Goal: Feedback & Contribution: Leave review/rating

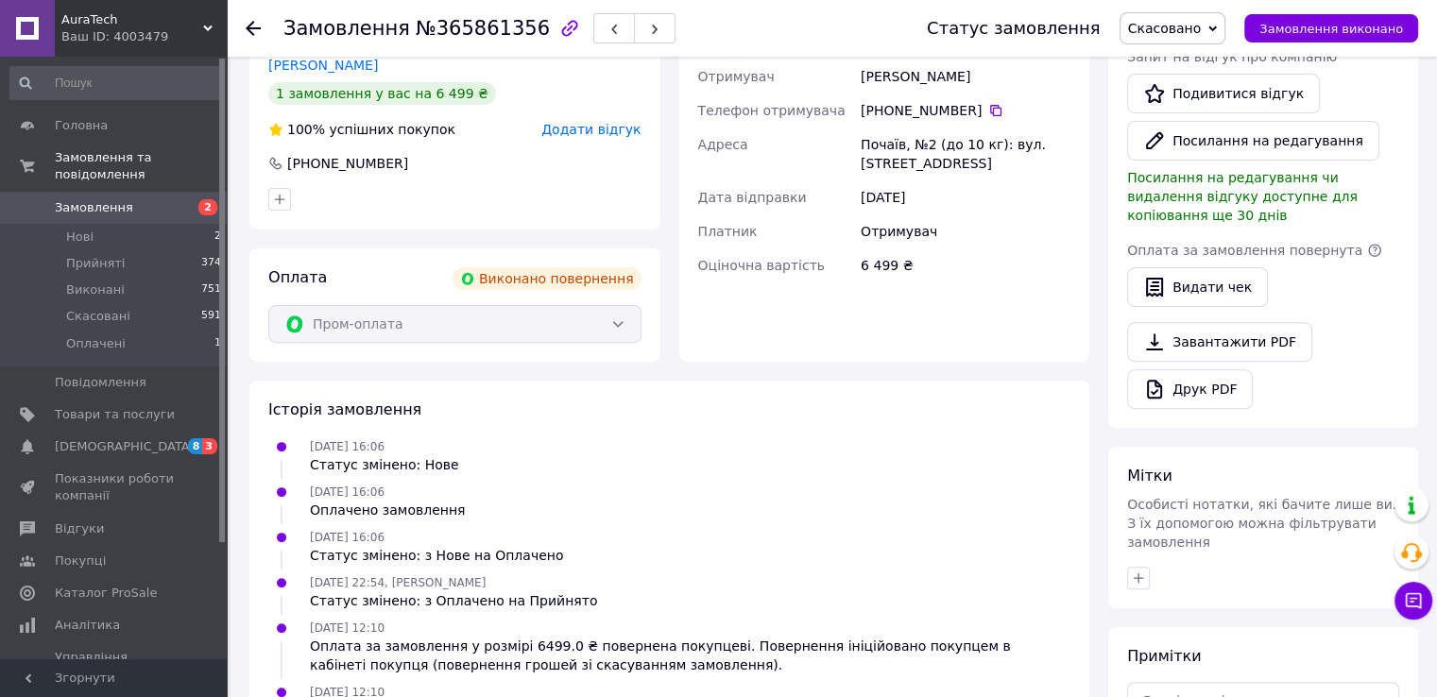
scroll to position [743, 0]
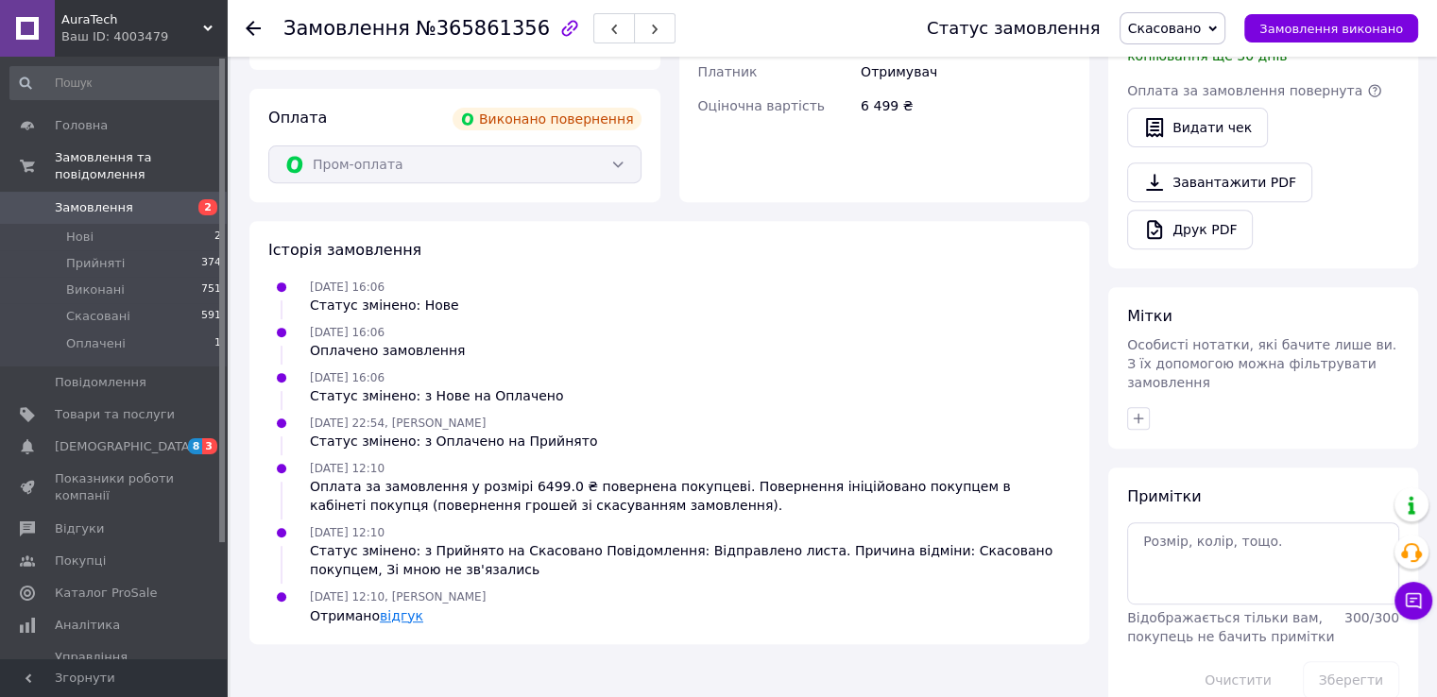
click at [389, 609] on link "відгук" at bounding box center [401, 616] width 43 height 15
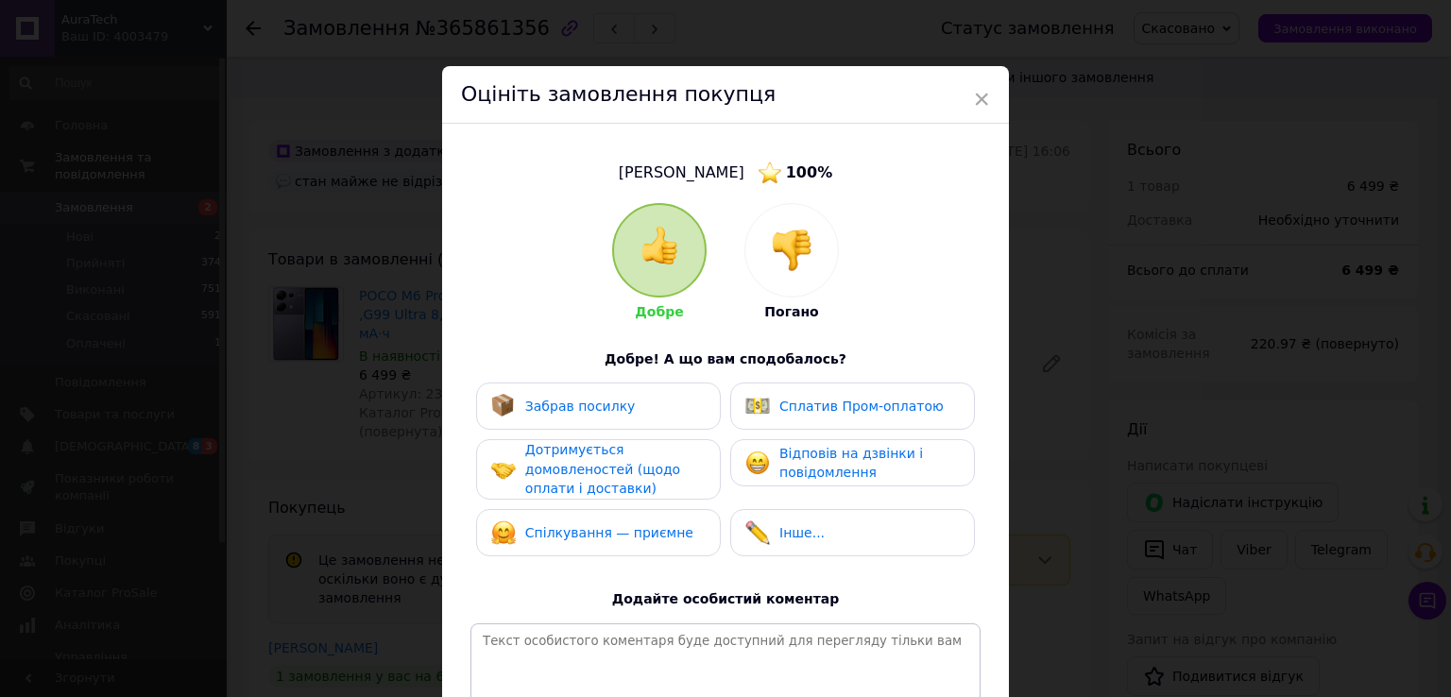
click at [775, 270] on img at bounding box center [792, 251] width 42 height 42
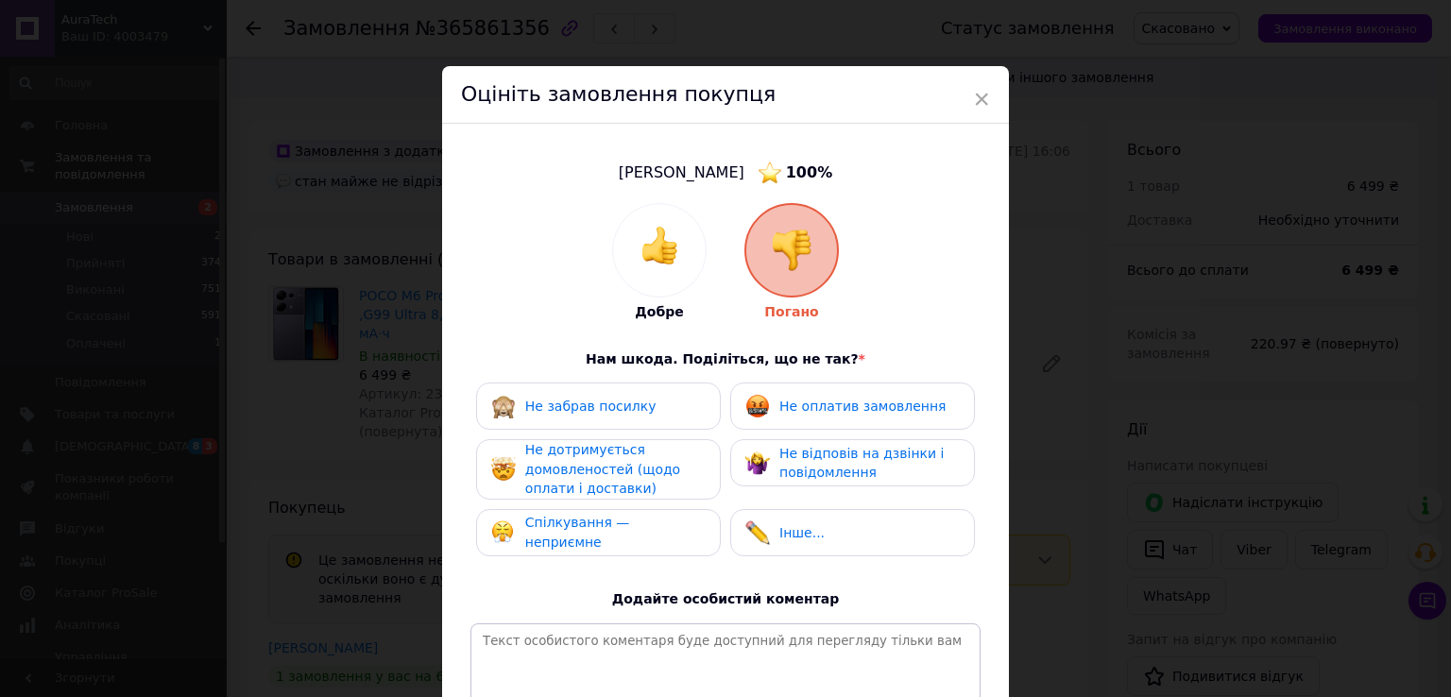
click at [828, 477] on span "Не відповів на дзвінки і повідомлення" at bounding box center [862, 463] width 164 height 35
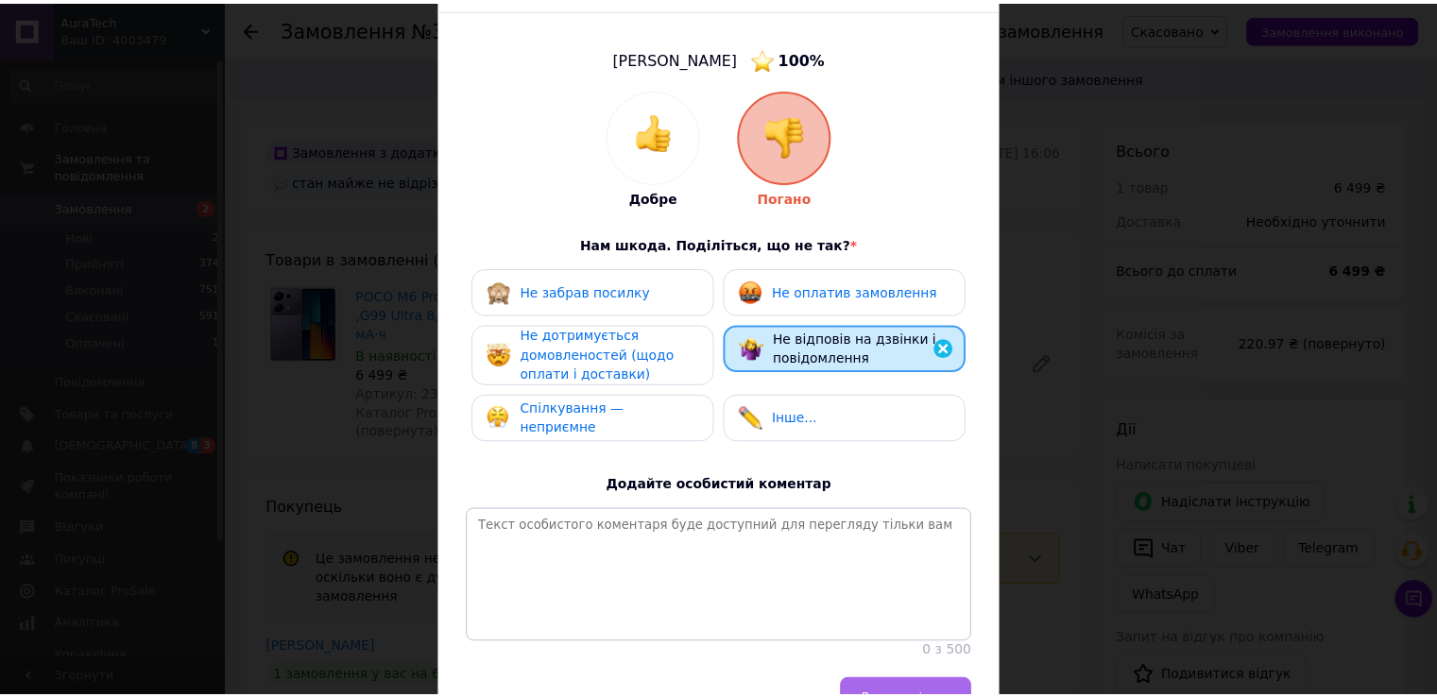
scroll to position [238, 0]
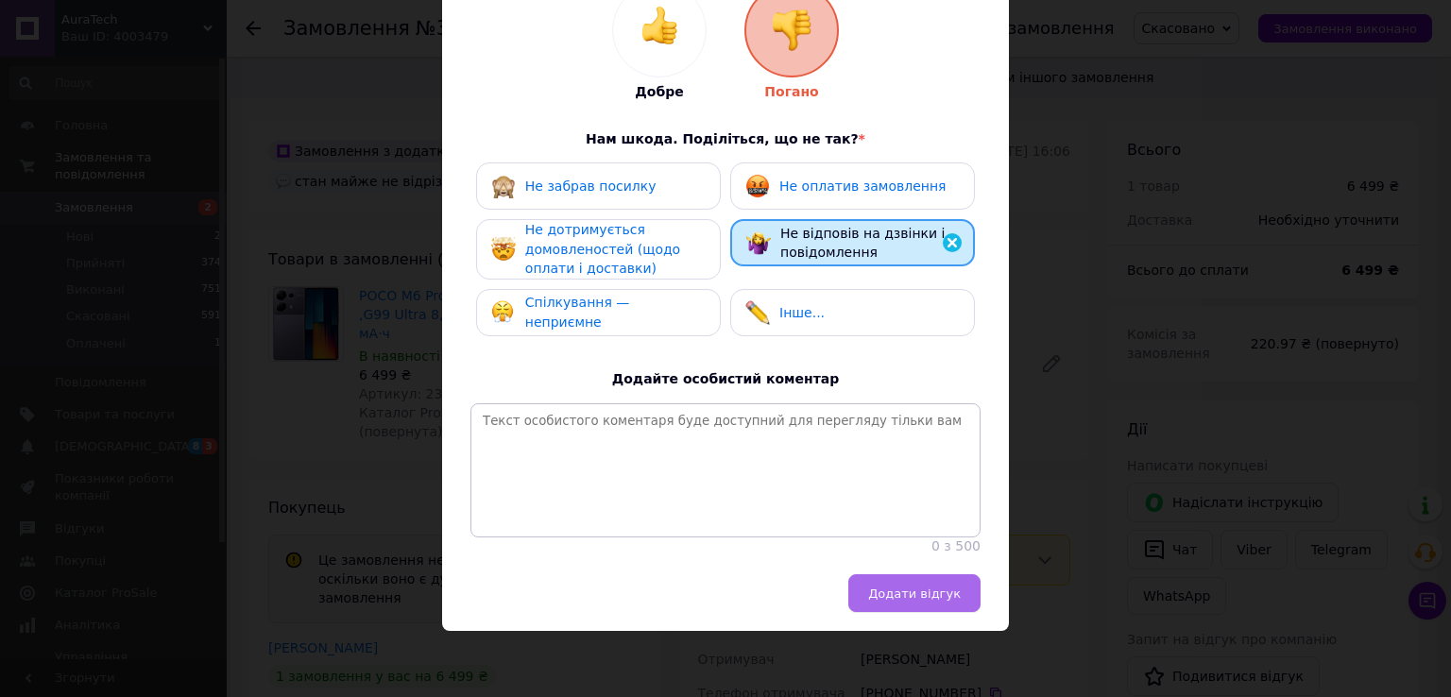
click at [930, 606] on button "Додати відгук" at bounding box center [915, 593] width 132 height 38
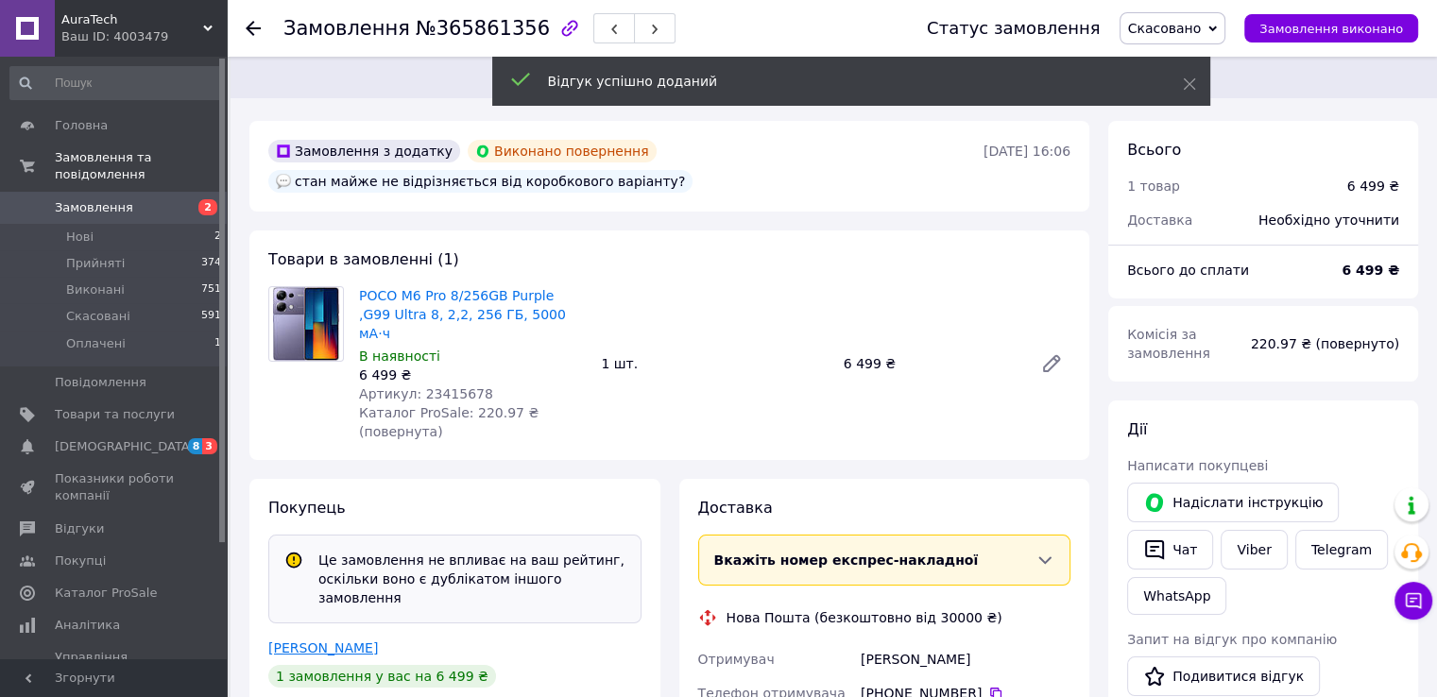
click at [328, 641] on link "[PERSON_NAME]" at bounding box center [323, 648] width 110 height 15
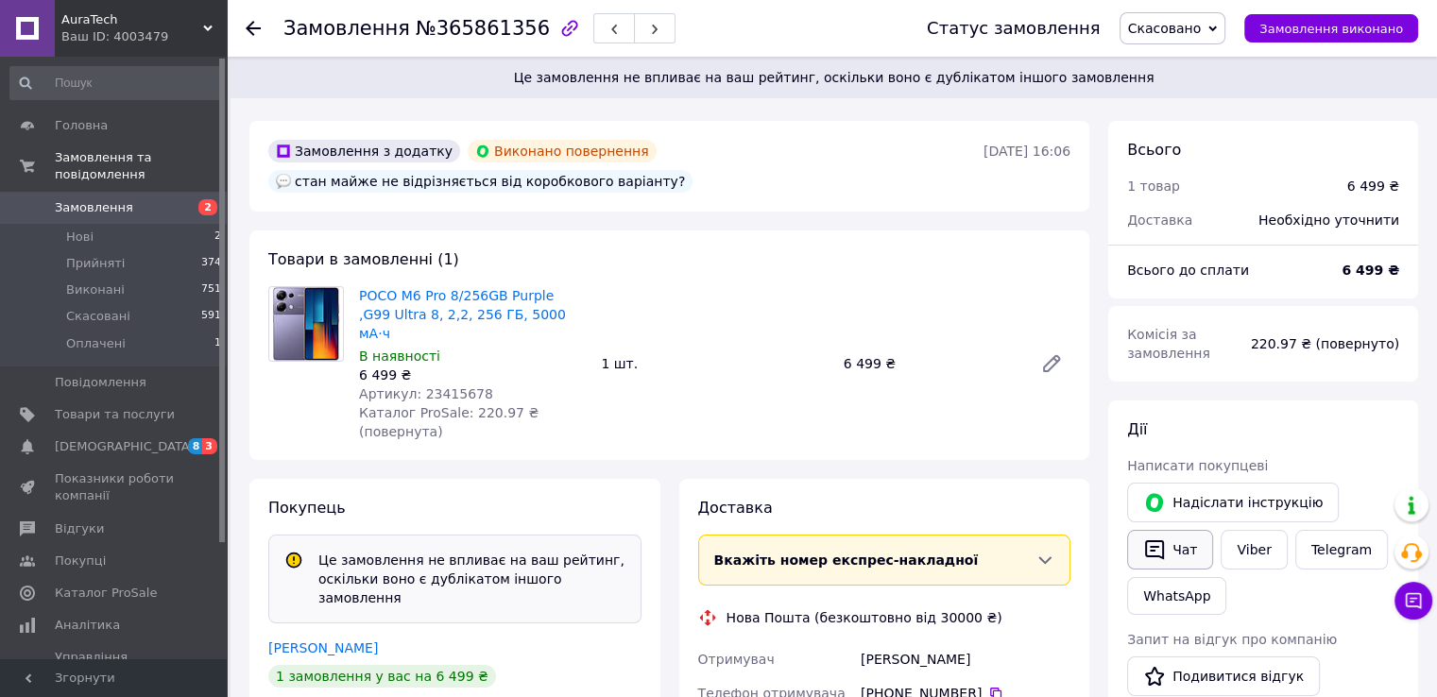
click at [1182, 547] on button "Чат" at bounding box center [1170, 550] width 86 height 40
